Goal: Information Seeking & Learning: Learn about a topic

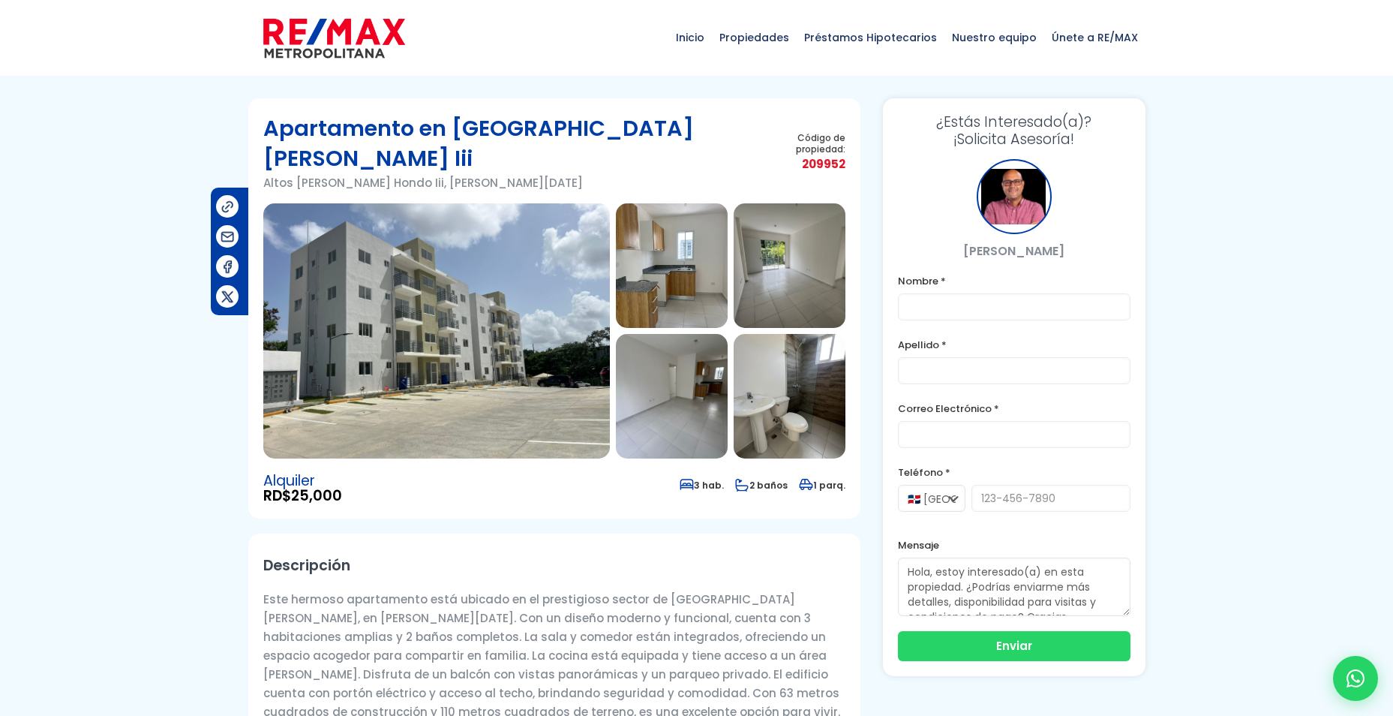
click at [766, 239] on img at bounding box center [790, 265] width 112 height 125
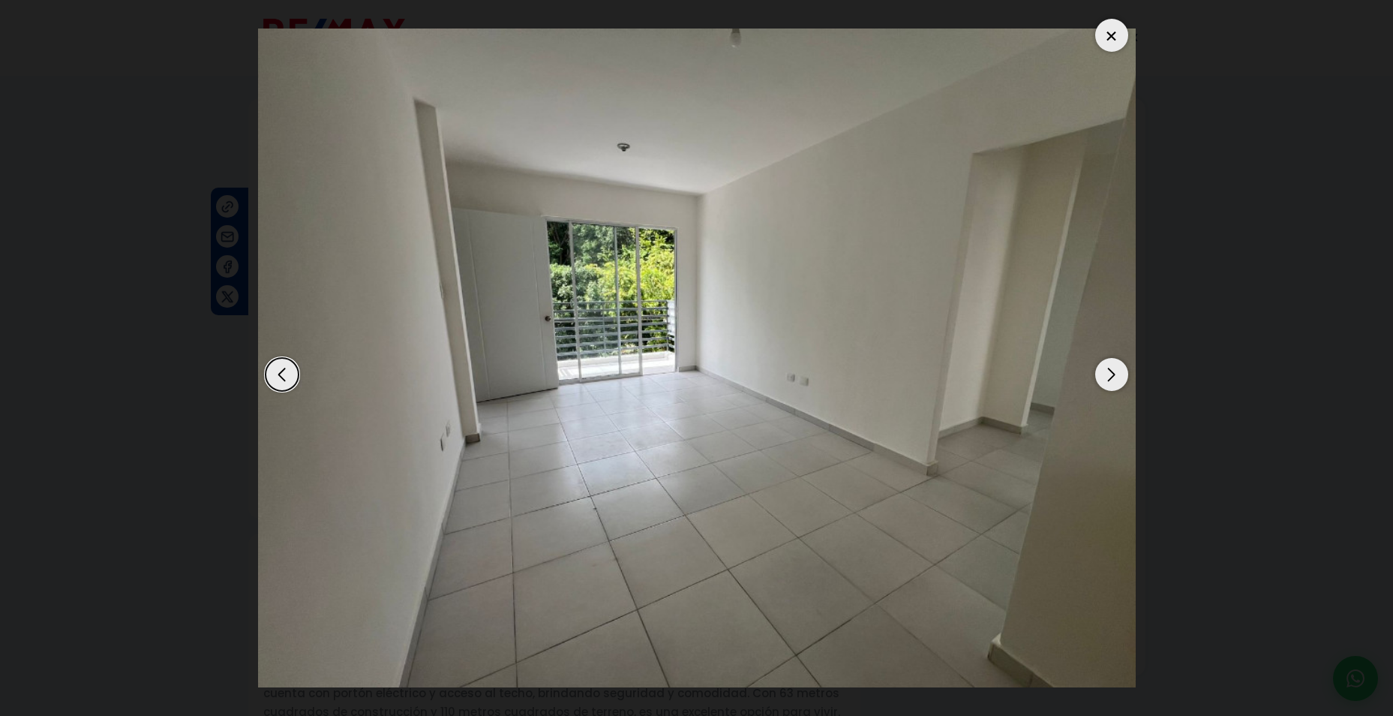
click at [1106, 369] on div "Next slide" at bounding box center [1111, 374] width 33 height 33
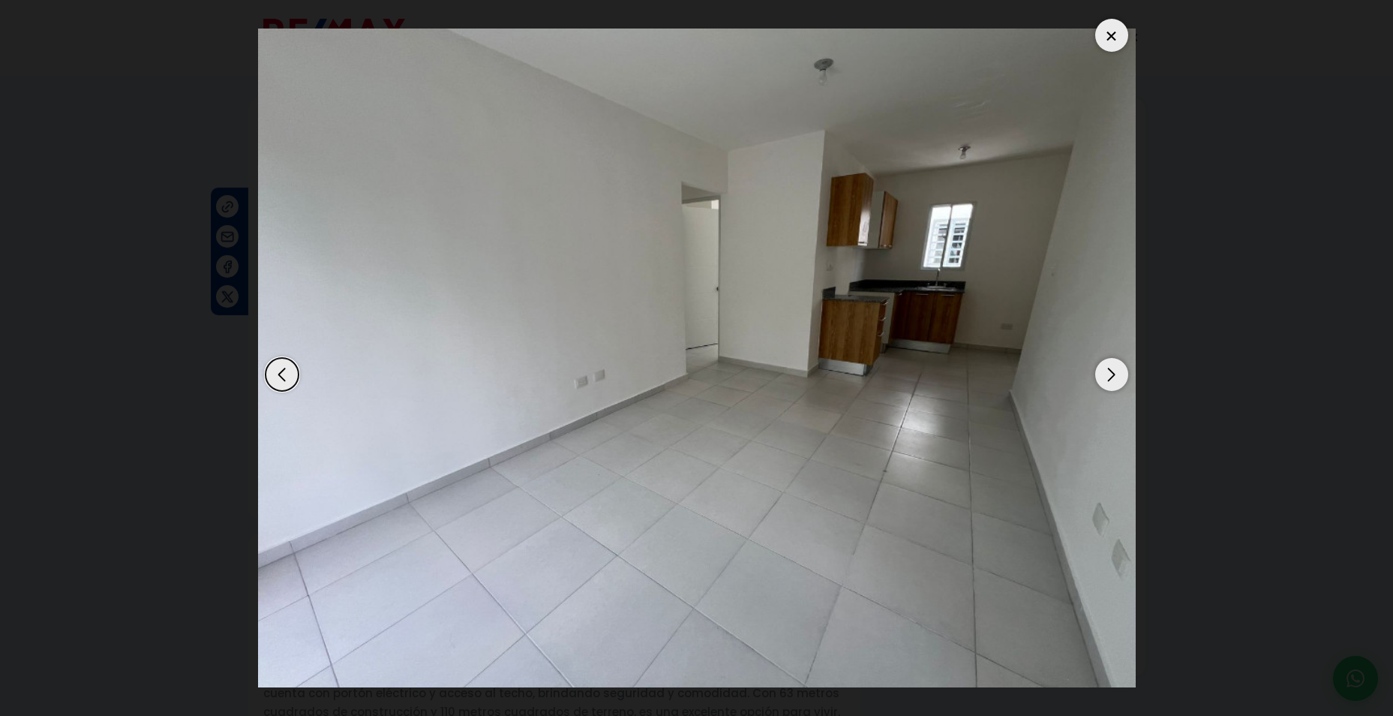
click at [1106, 369] on div "Next slide" at bounding box center [1111, 374] width 33 height 33
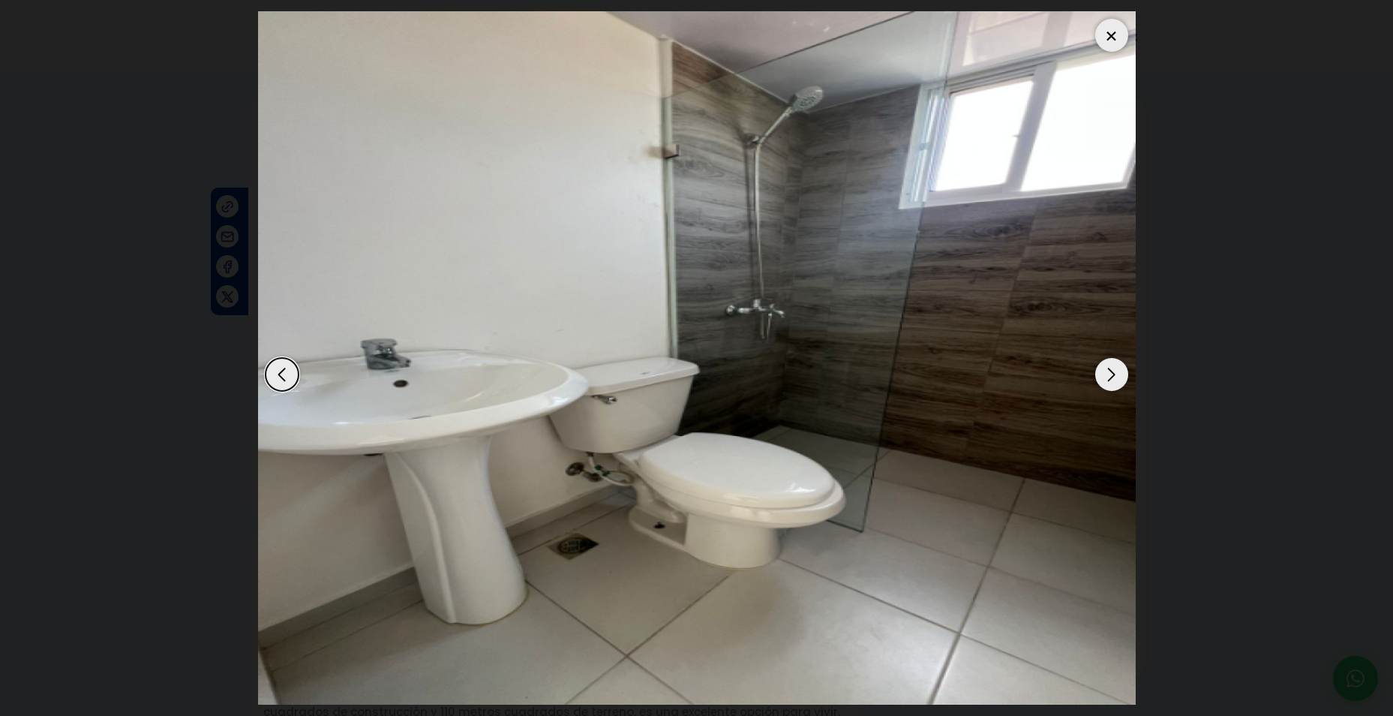
click at [1106, 369] on div "Next slide" at bounding box center [1111, 374] width 33 height 33
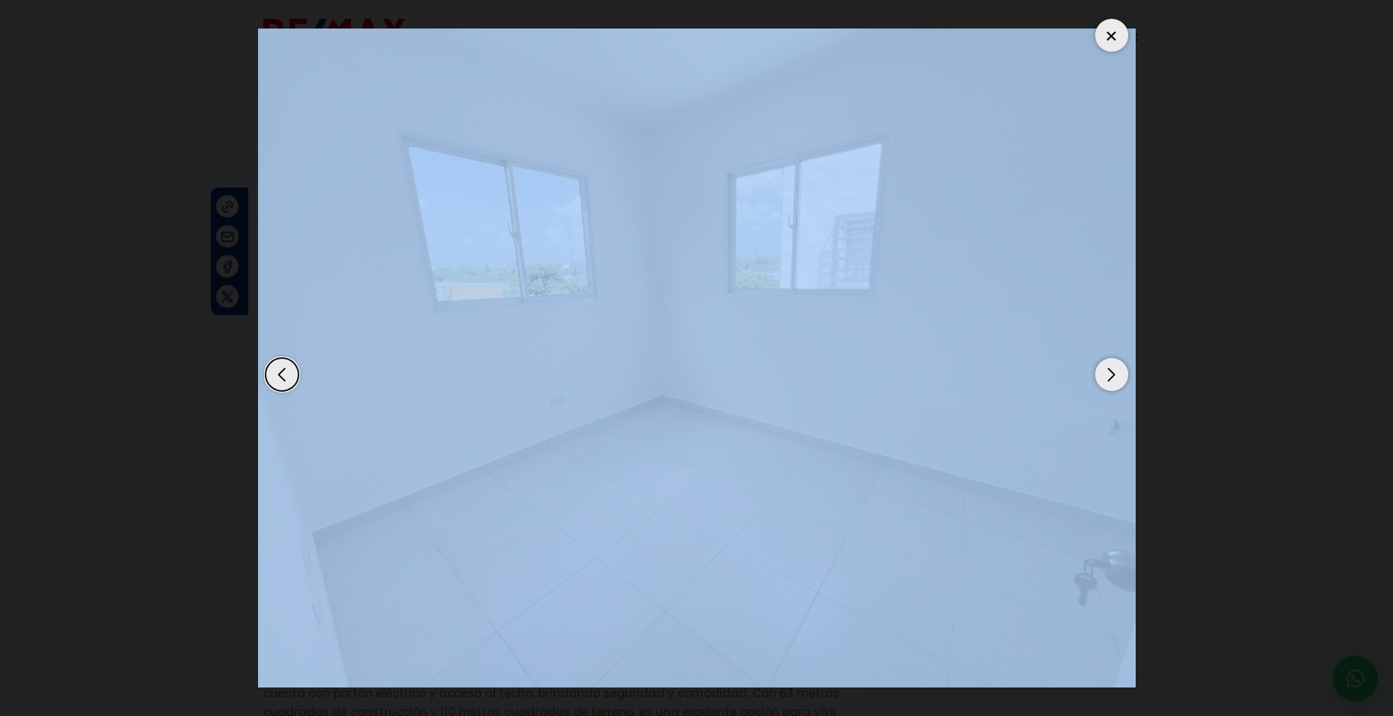
click at [1106, 369] on div "Next slide" at bounding box center [1111, 374] width 33 height 33
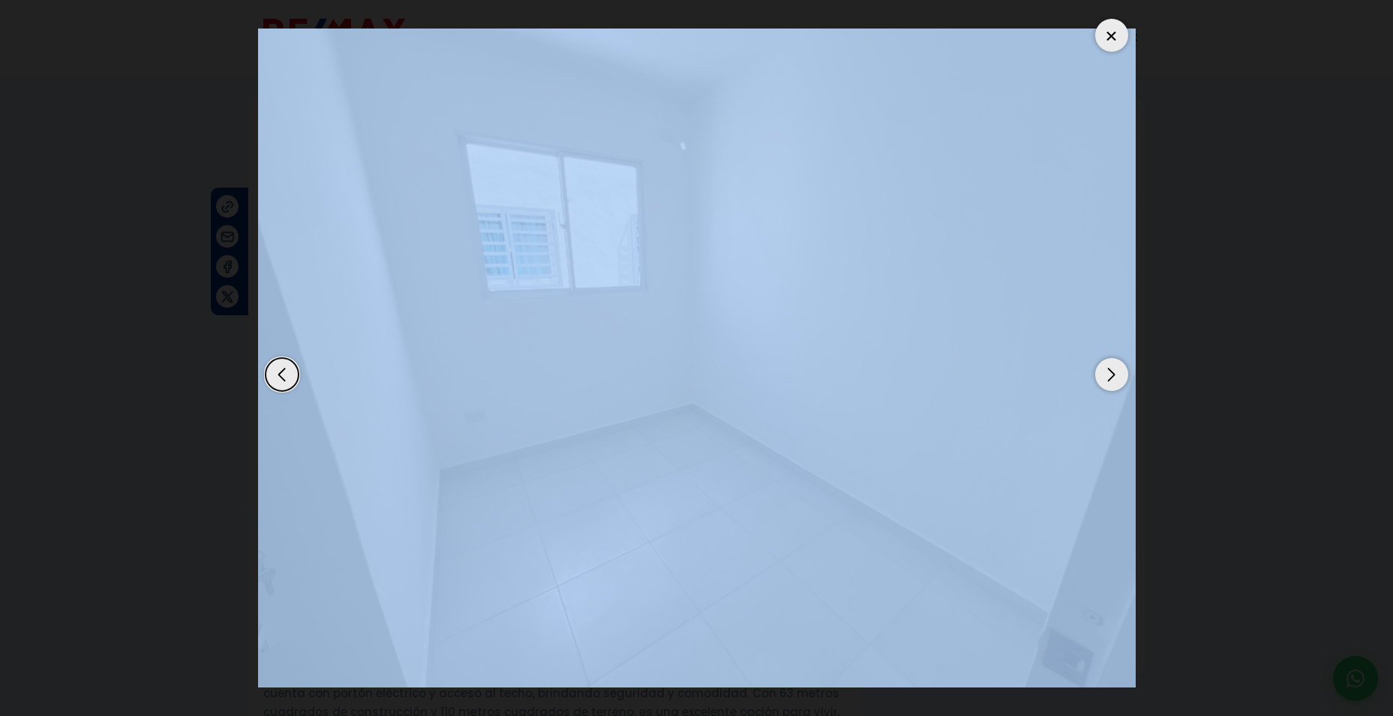
click at [1106, 369] on div "Next slide" at bounding box center [1111, 374] width 33 height 33
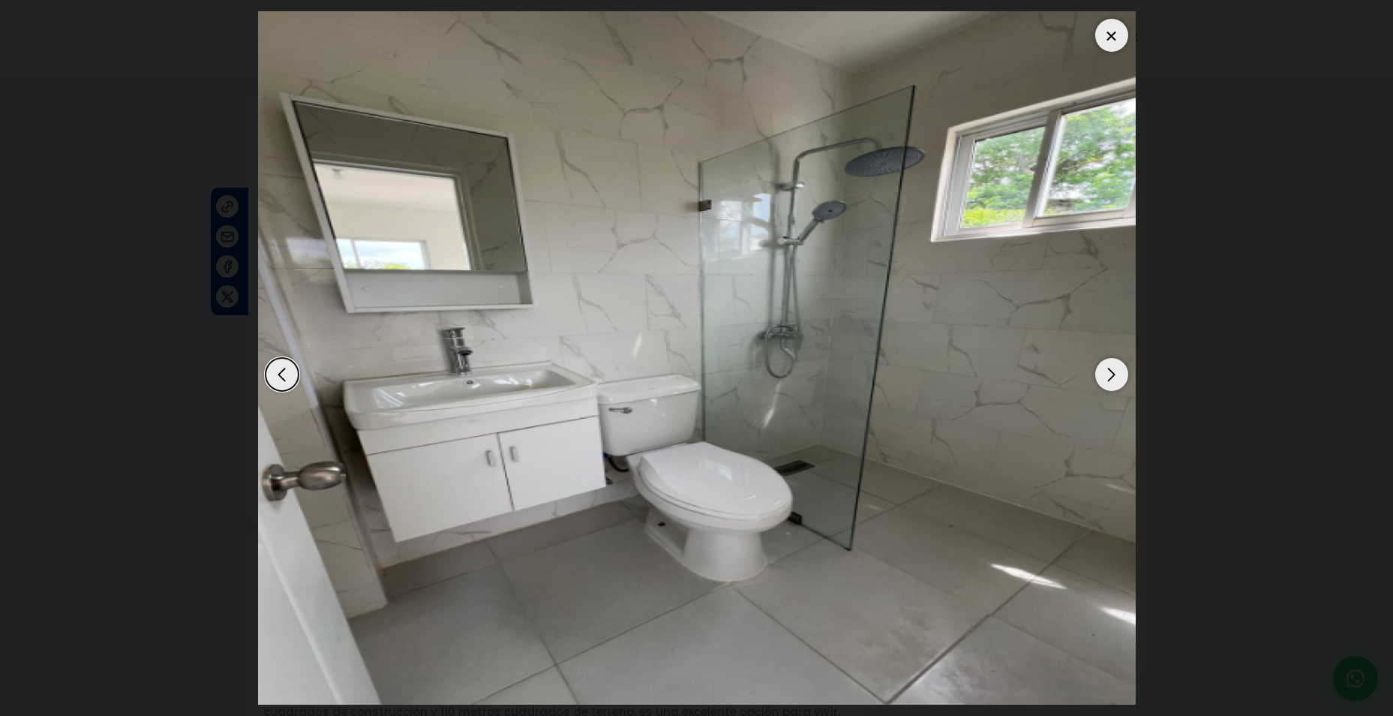
click at [1113, 371] on div "Next slide" at bounding box center [1111, 374] width 33 height 33
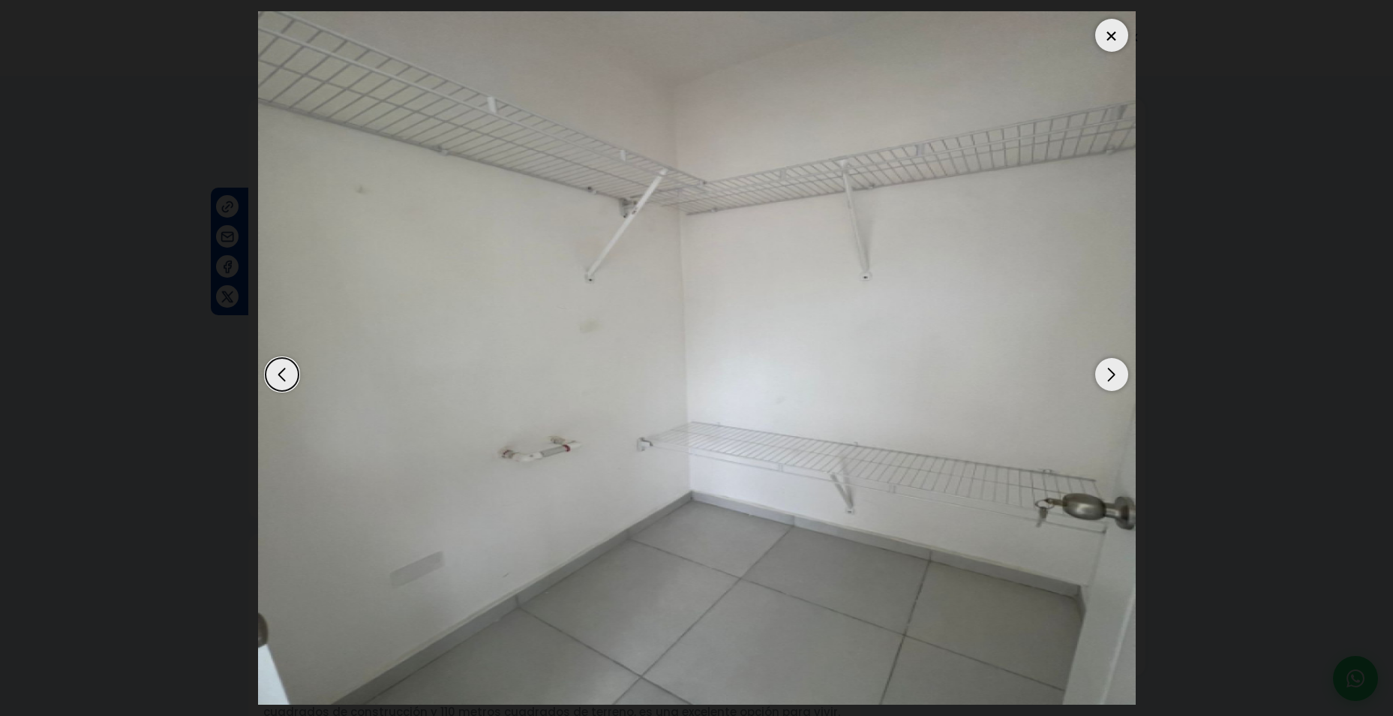
click at [1113, 371] on div "Next slide" at bounding box center [1111, 374] width 33 height 33
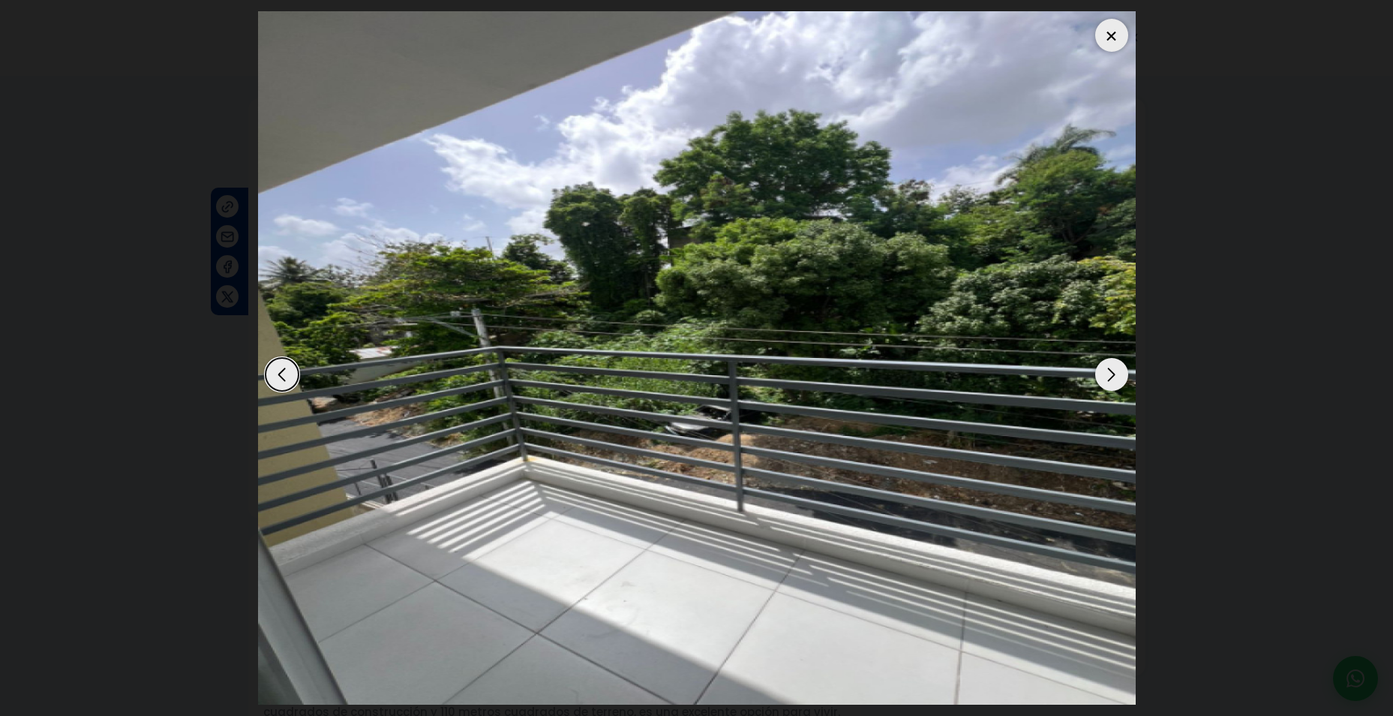
click at [1113, 371] on div "Next slide" at bounding box center [1111, 374] width 33 height 33
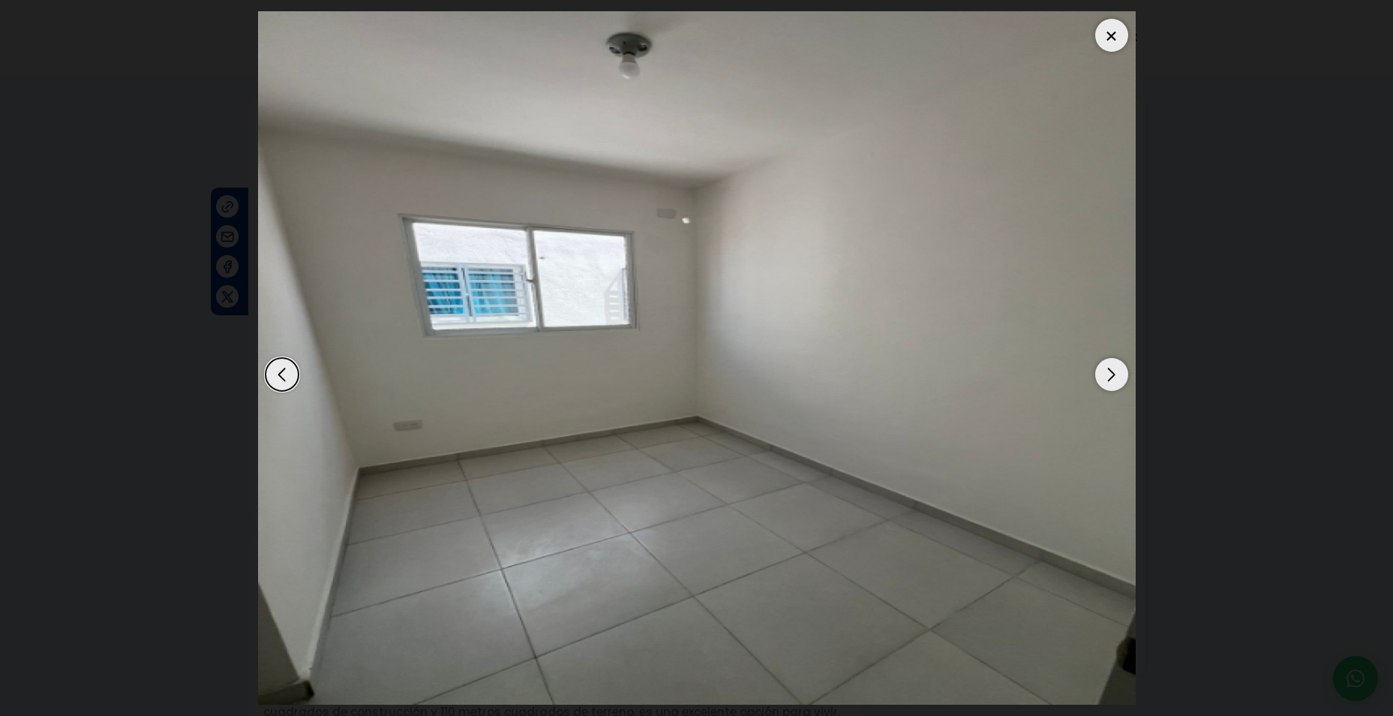
click at [285, 371] on div "Previous slide" at bounding box center [282, 374] width 33 height 33
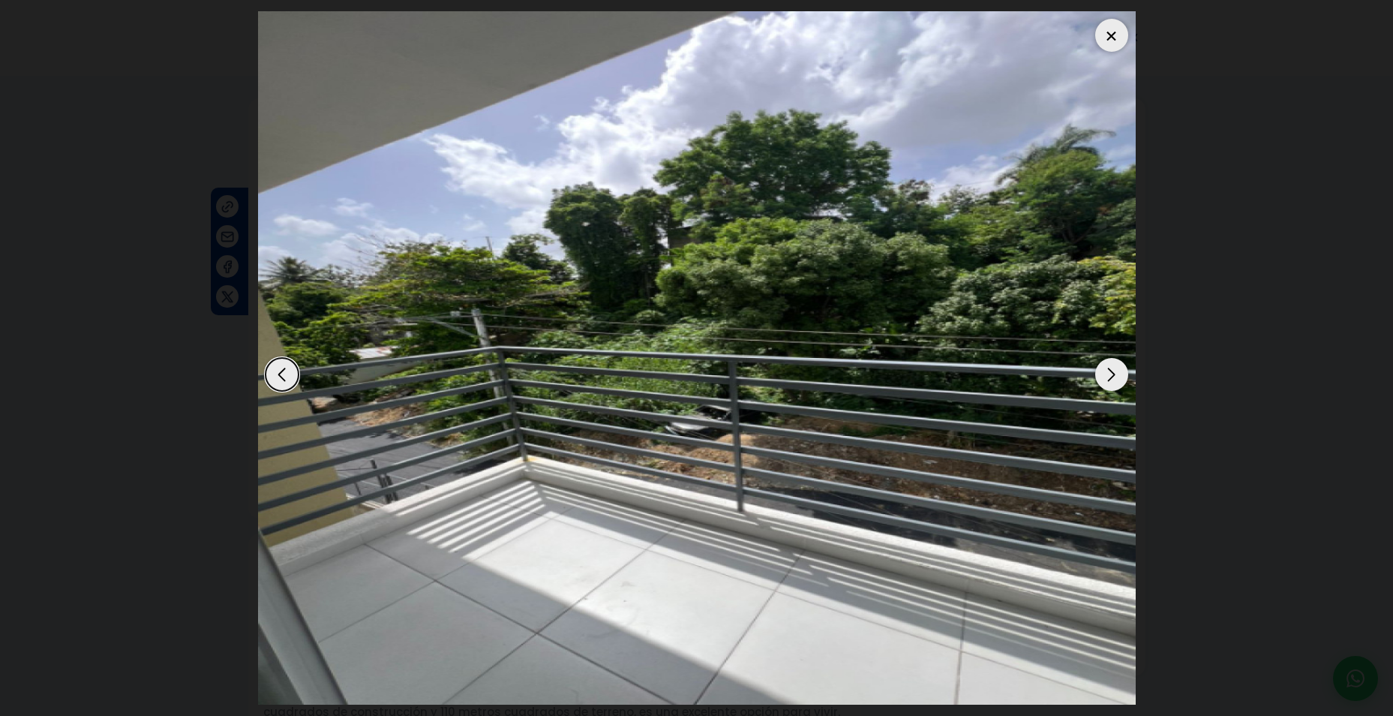
click at [1110, 371] on div "Next slide" at bounding box center [1111, 374] width 33 height 33
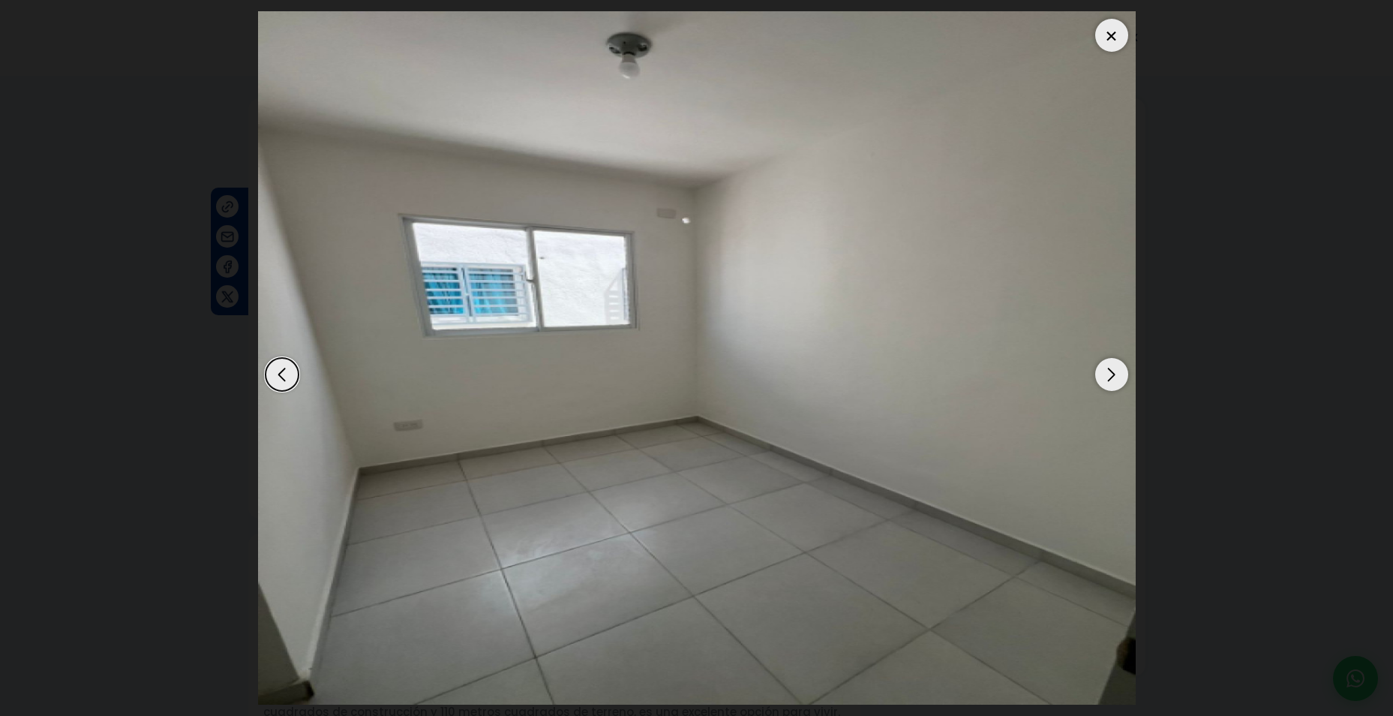
click at [1110, 371] on div "Next slide" at bounding box center [1111, 374] width 33 height 33
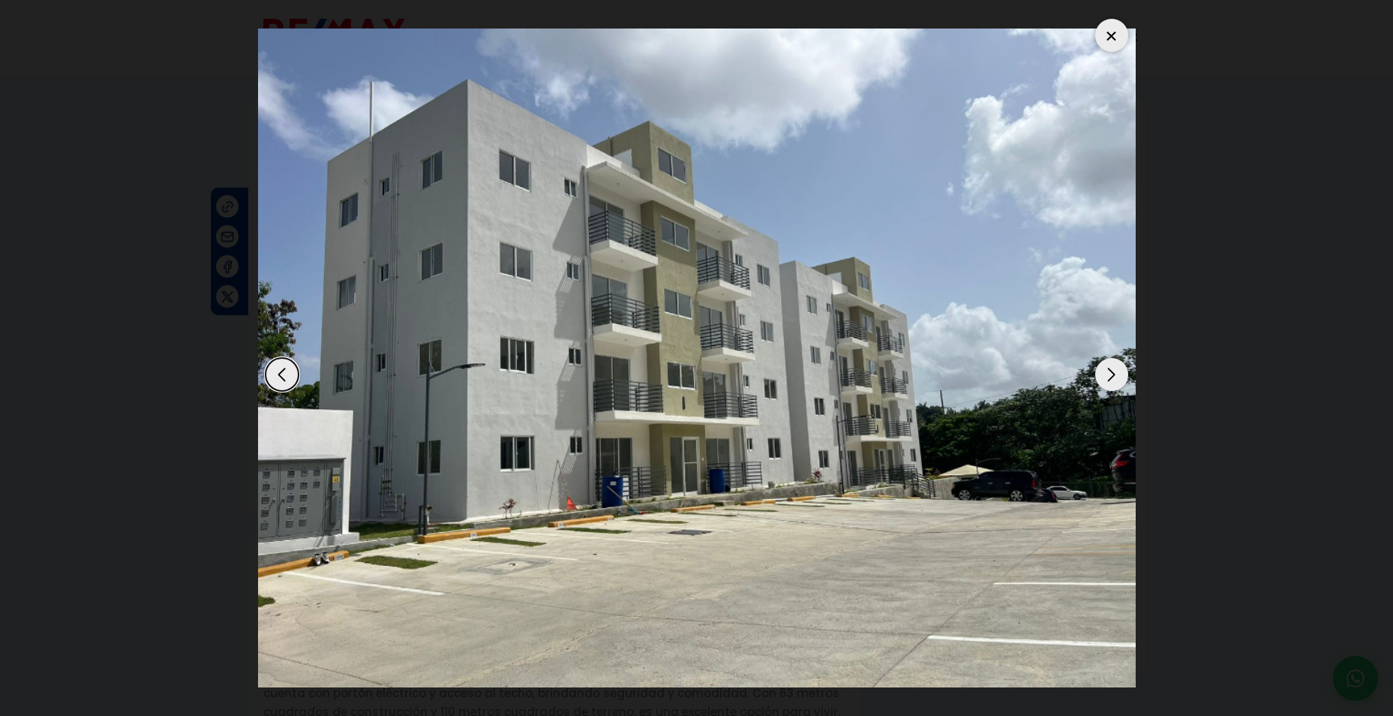
click at [1110, 371] on div "Next slide" at bounding box center [1111, 374] width 33 height 33
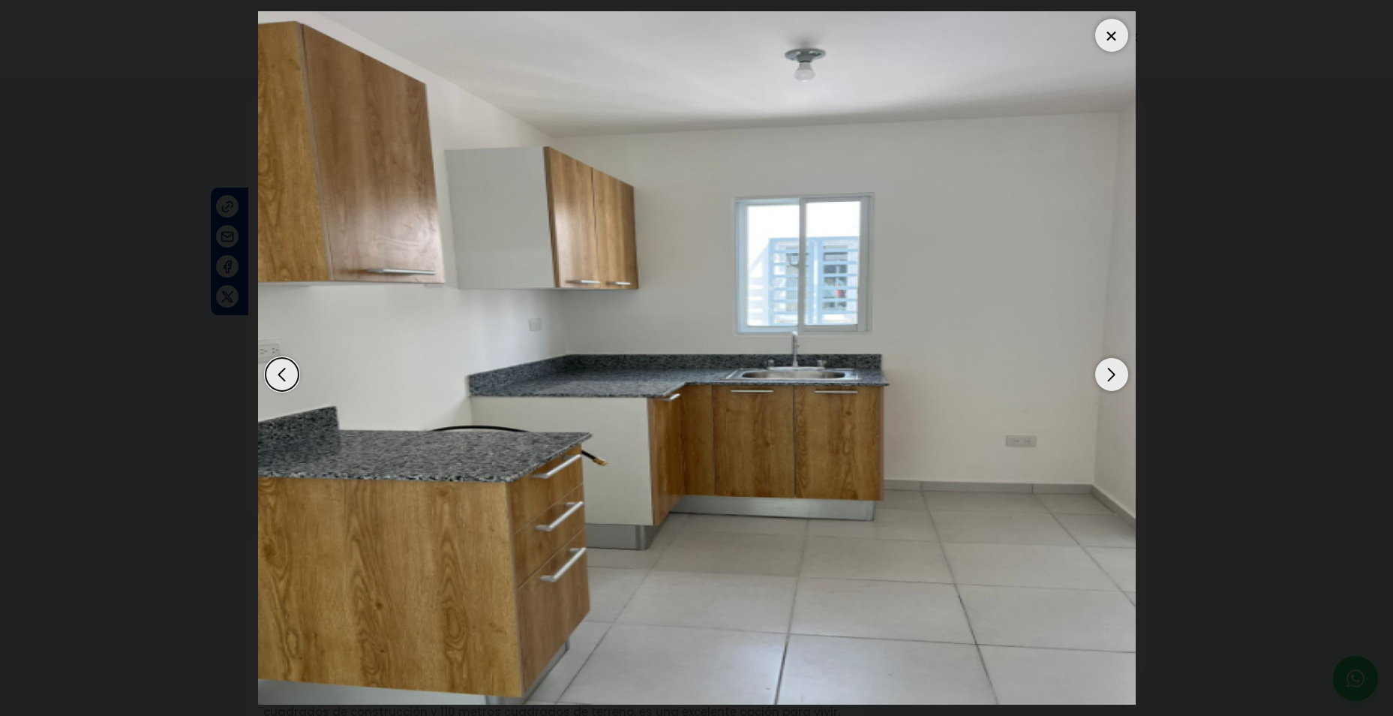
click at [1110, 371] on div "Next slide" at bounding box center [1111, 374] width 33 height 33
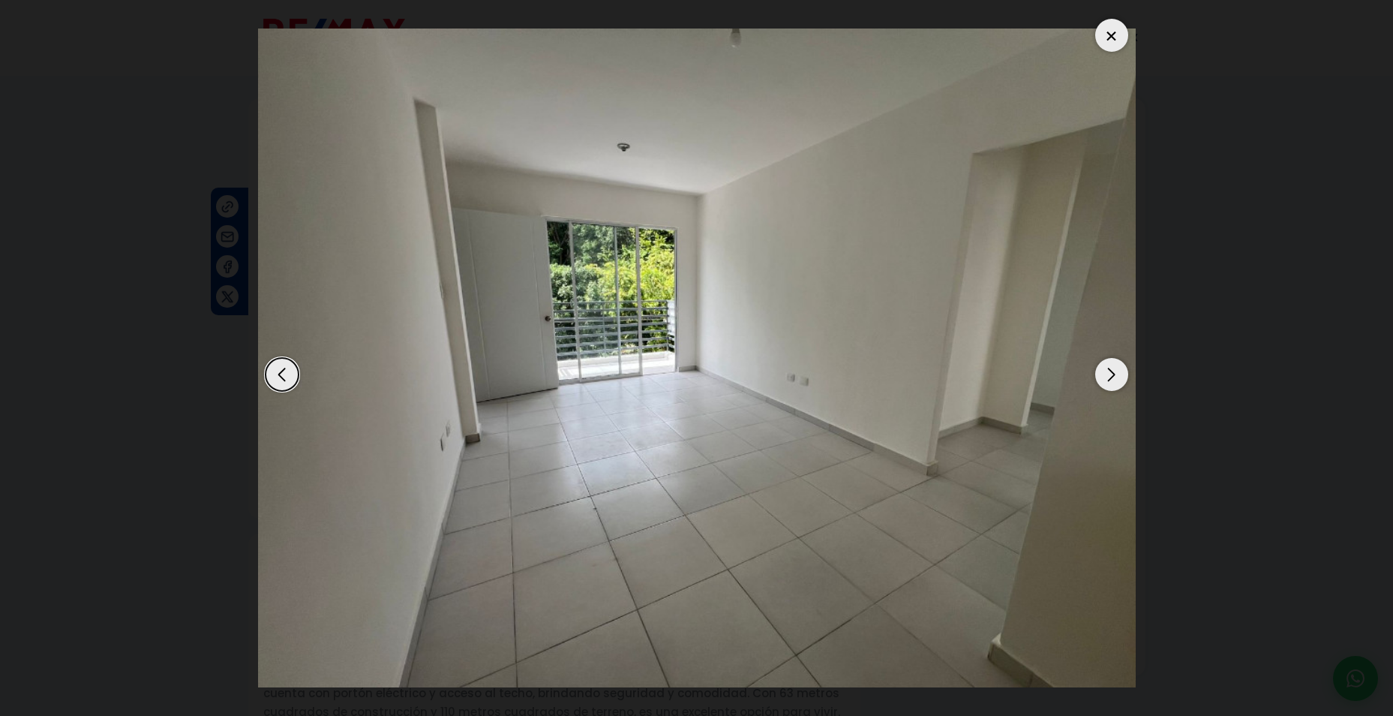
click at [1110, 371] on div "Next slide" at bounding box center [1111, 374] width 33 height 33
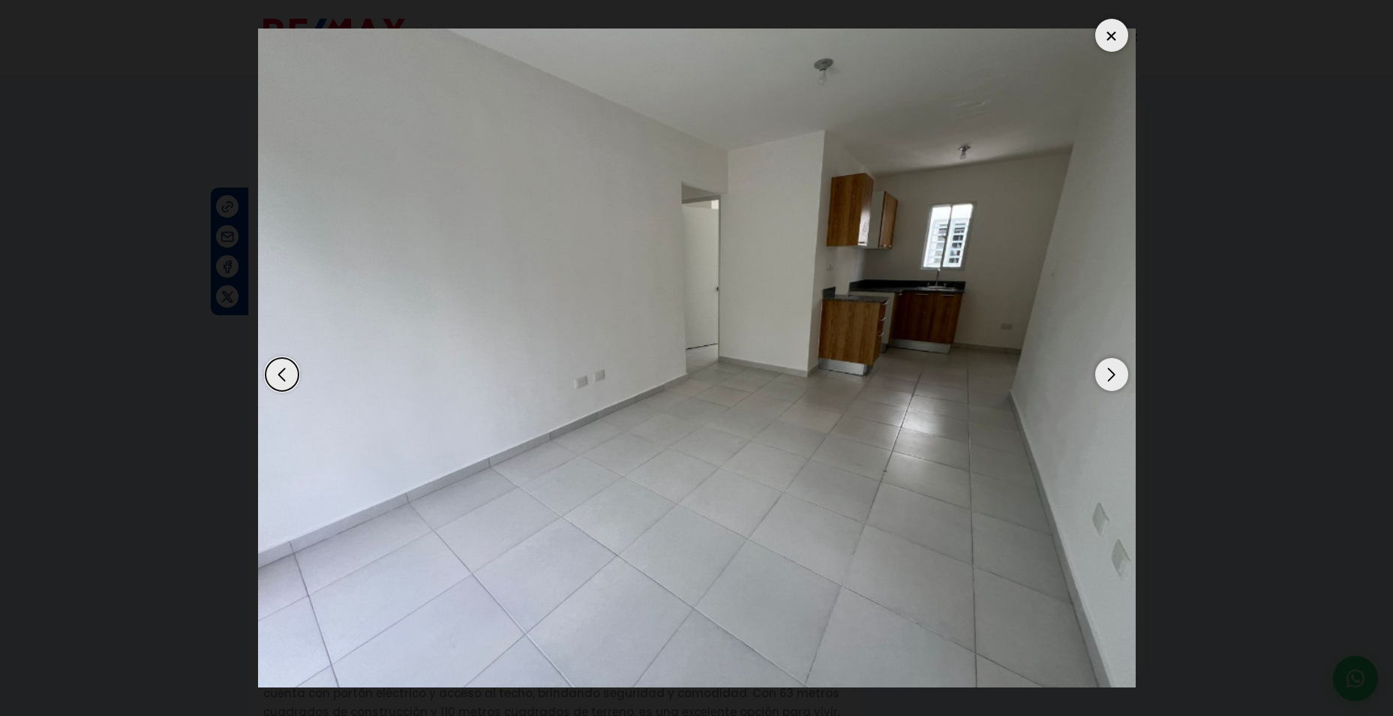
click at [1116, 30] on div at bounding box center [1111, 35] width 33 height 33
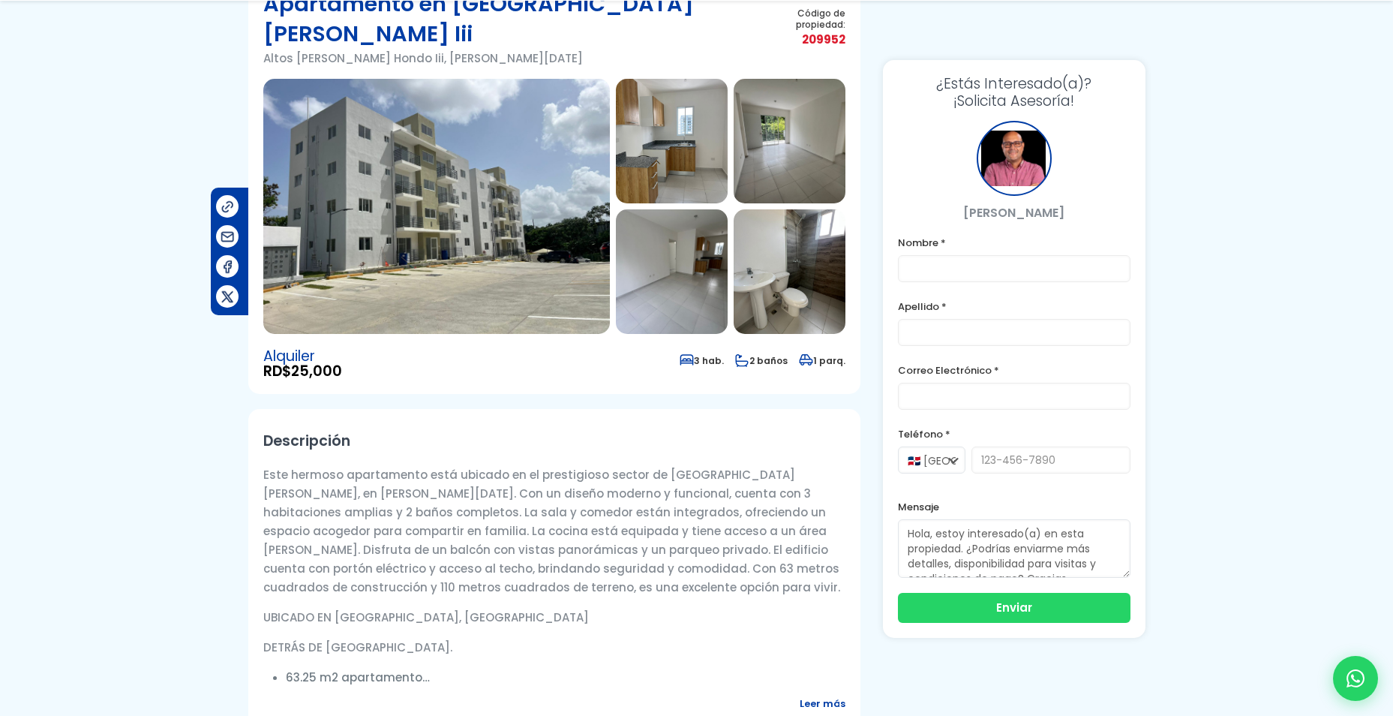
scroll to position [150, 0]
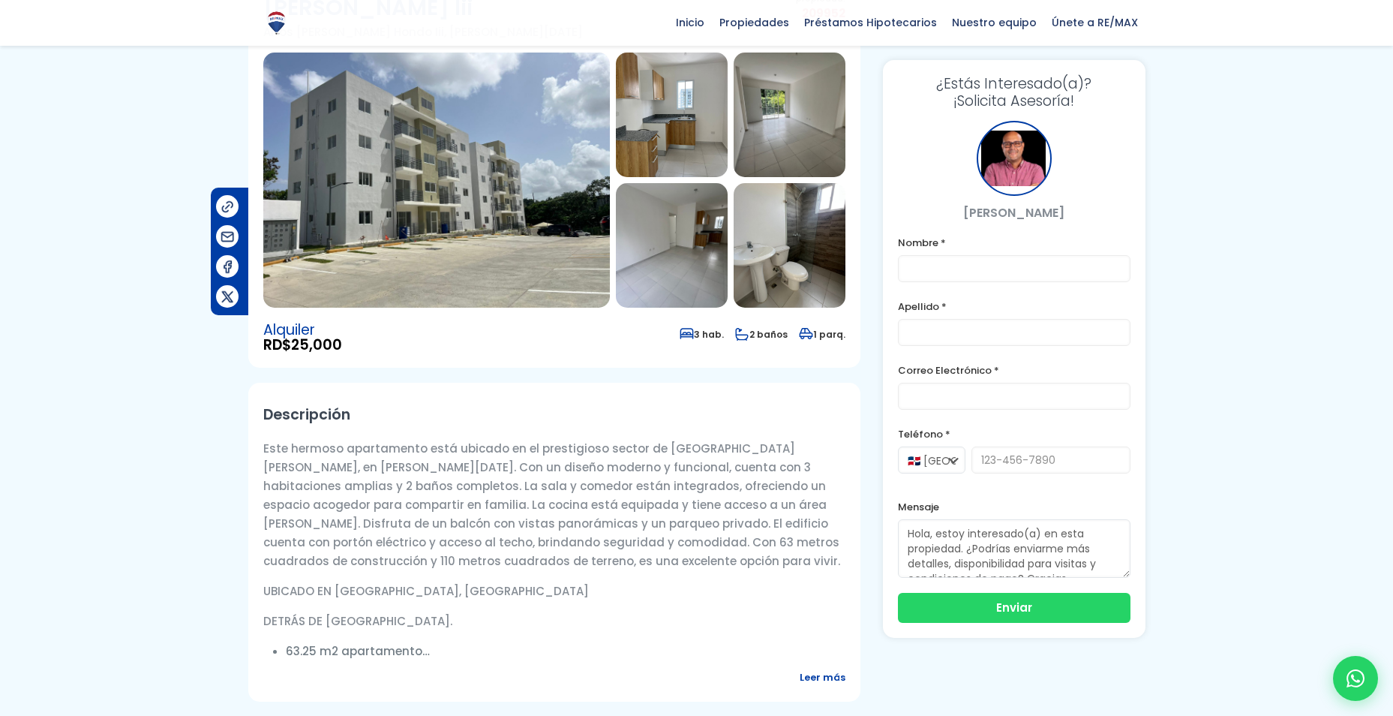
drag, startPoint x: 339, startPoint y: 563, endPoint x: 490, endPoint y: 560, distance: 150.8
click at [490, 581] on p "UBICADO EN [GEOGRAPHIC_DATA], [GEOGRAPHIC_DATA]" at bounding box center [554, 590] width 582 height 19
drag, startPoint x: 490, startPoint y: 560, endPoint x: 520, endPoint y: 557, distance: 30.1
click at [520, 581] on p "UBICADO EN [GEOGRAPHIC_DATA], [GEOGRAPHIC_DATA]" at bounding box center [554, 590] width 582 height 19
drag, startPoint x: 521, startPoint y: 559, endPoint x: 458, endPoint y: 557, distance: 63.1
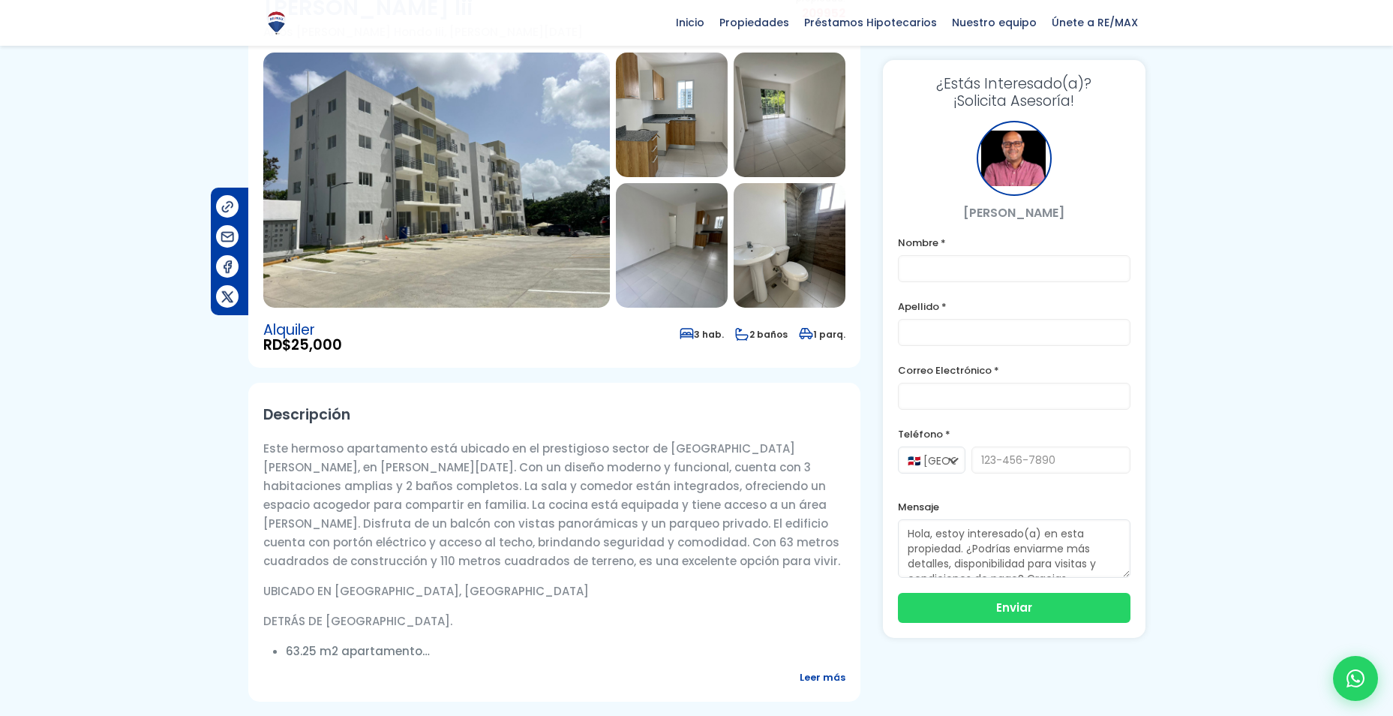
click at [458, 581] on p "UBICADO EN [GEOGRAPHIC_DATA], [GEOGRAPHIC_DATA]" at bounding box center [554, 590] width 582 height 19
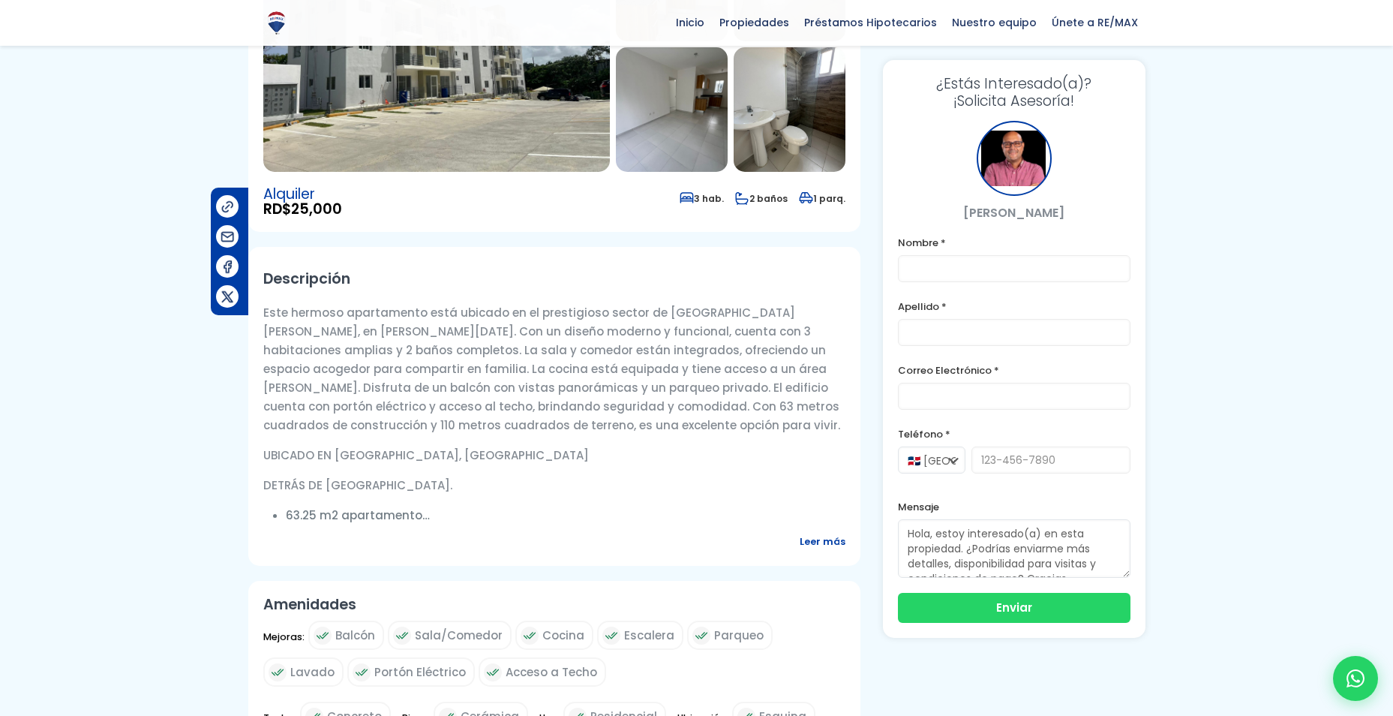
scroll to position [300, 0]
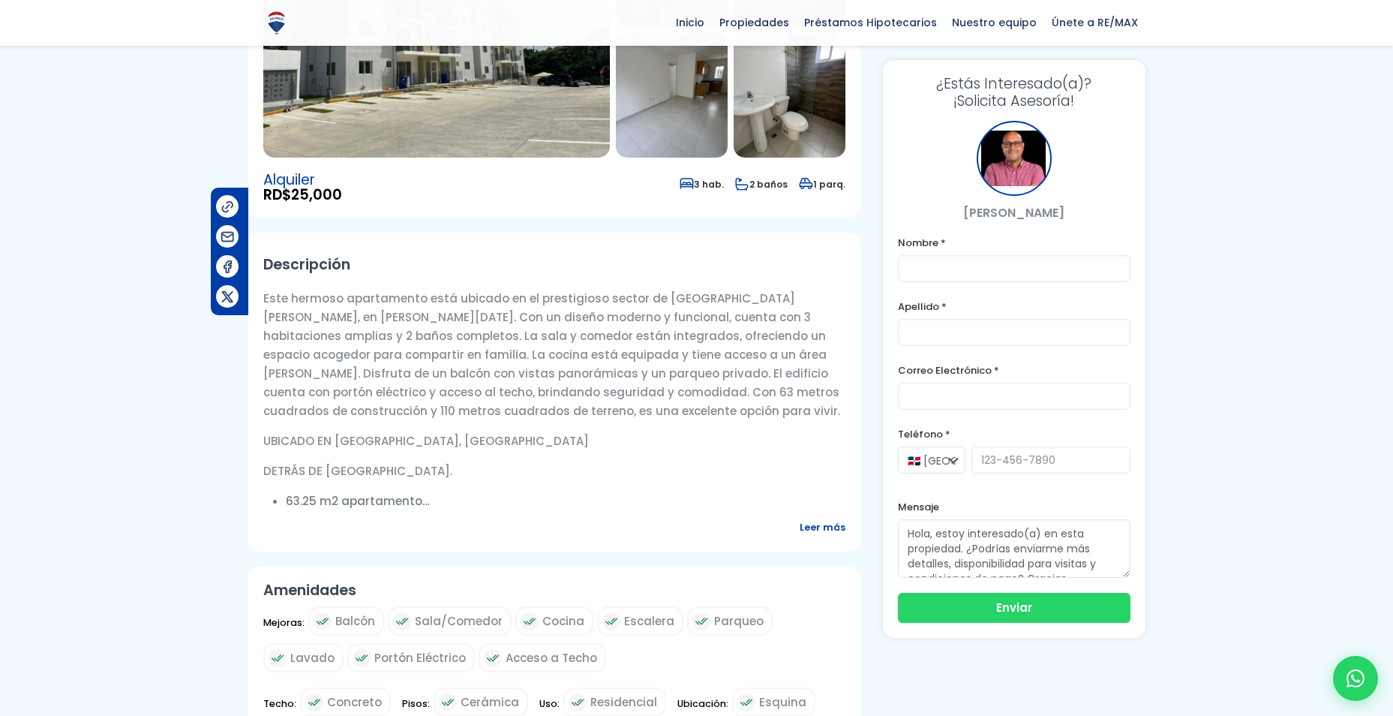
click at [333, 431] on p "UBICADO EN [GEOGRAPHIC_DATA], [GEOGRAPHIC_DATA]" at bounding box center [554, 440] width 582 height 19
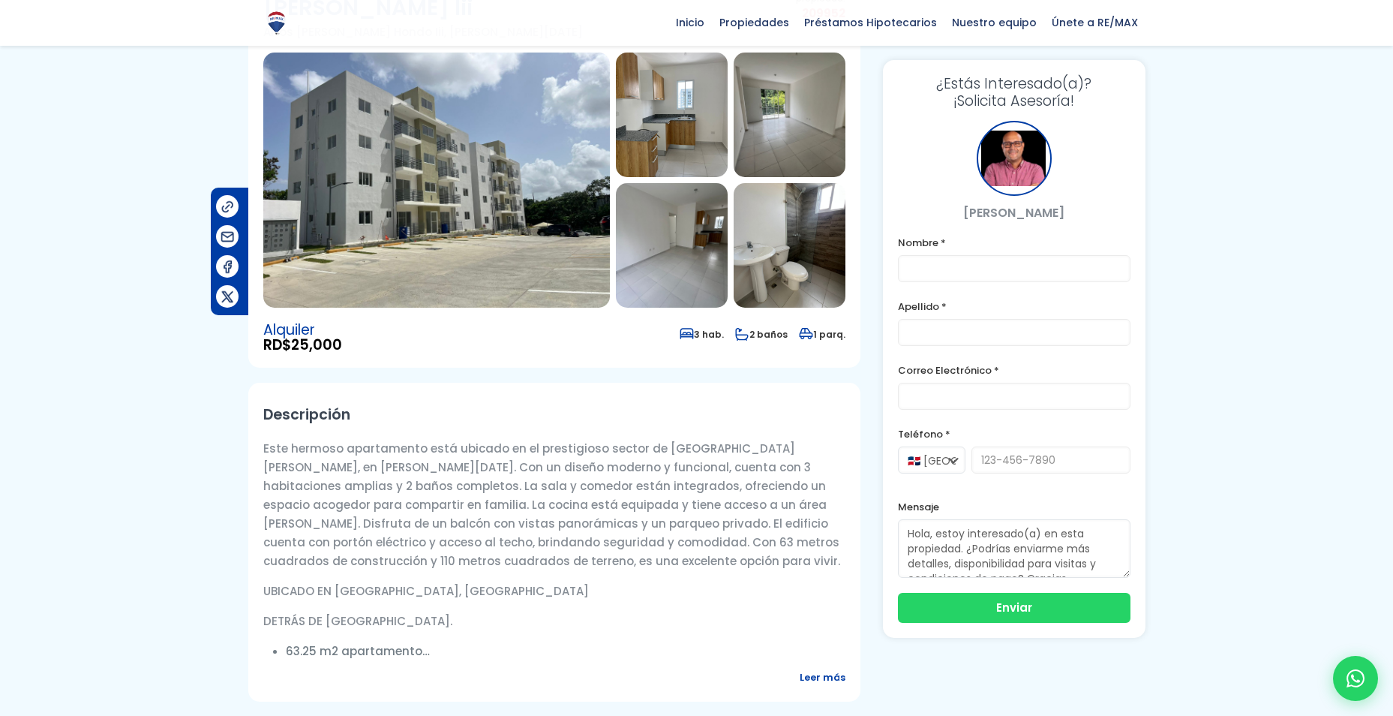
scroll to position [0, 0]
